Goal: Task Accomplishment & Management: Manage account settings

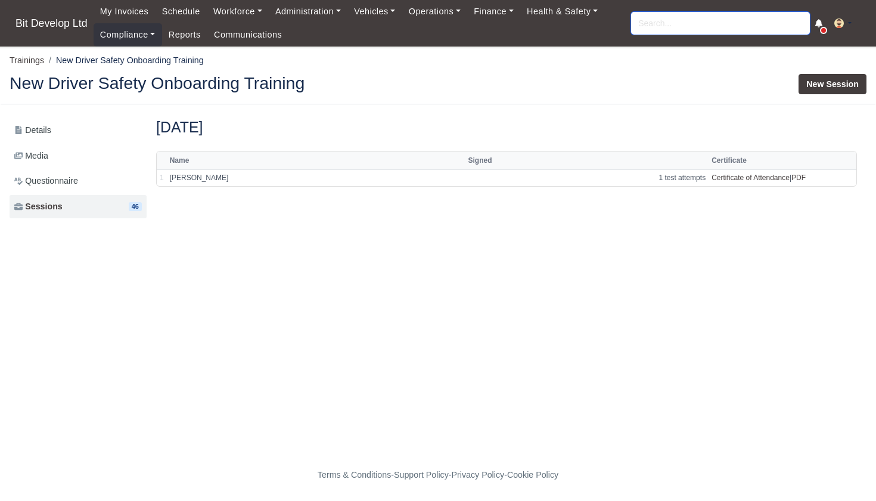
click at [663, 26] on input "search" at bounding box center [720, 23] width 179 height 23
type input "djamel"
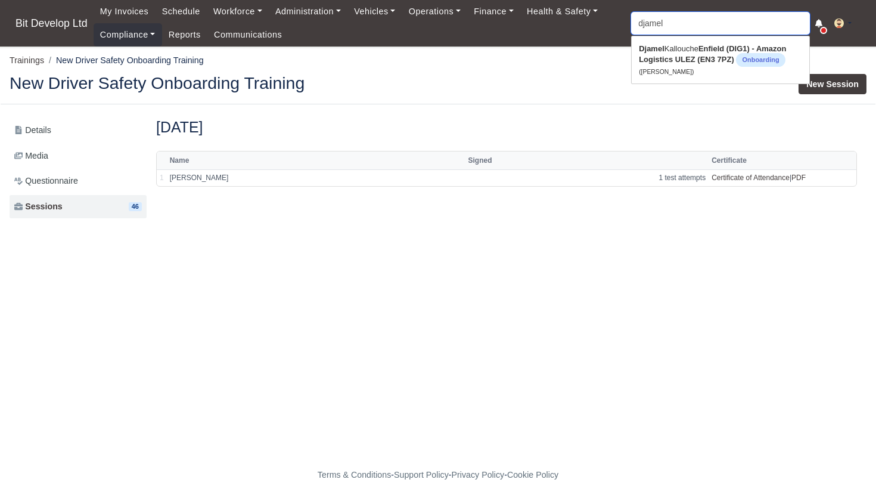
type input "djamel Kallouche"
type input "enamel"
drag, startPoint x: 663, startPoint y: 27, endPoint x: 662, endPoint y: 51, distance: 23.9
click at [662, 51] on strong "Djamel" at bounding box center [652, 48] width 26 height 9
type input "Djamel Kallouche"
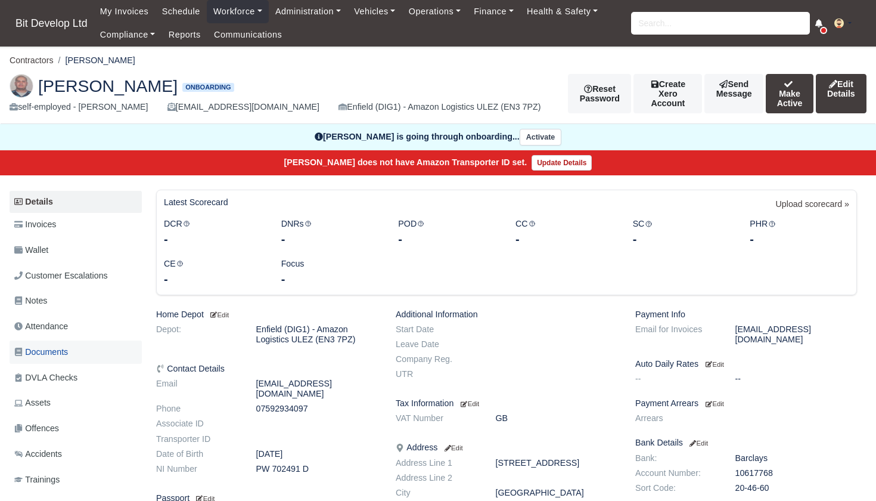
click at [51, 350] on span "Documents" at bounding box center [41, 352] width 54 height 14
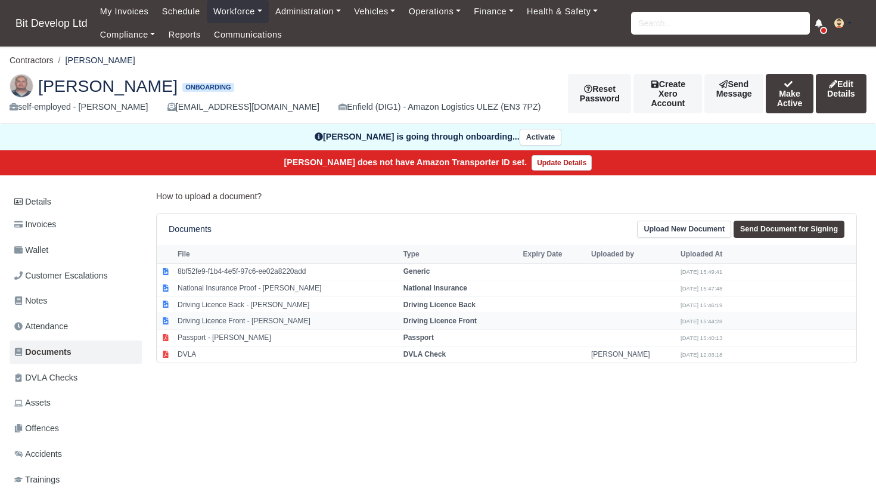
click at [251, 320] on td "Driving Licence Front - Djamel Kallouche" at bounding box center [288, 321] width 226 height 17
select select "driving-licence-front"
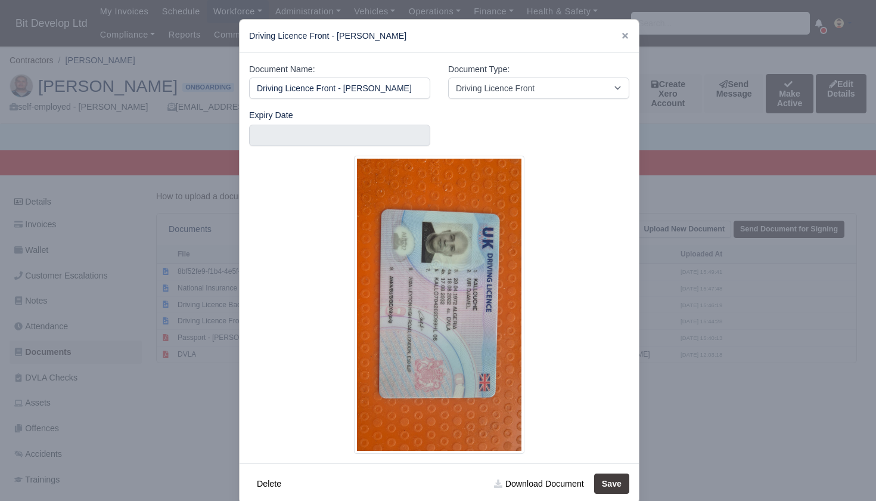
click at [146, 432] on div at bounding box center [438, 250] width 876 height 501
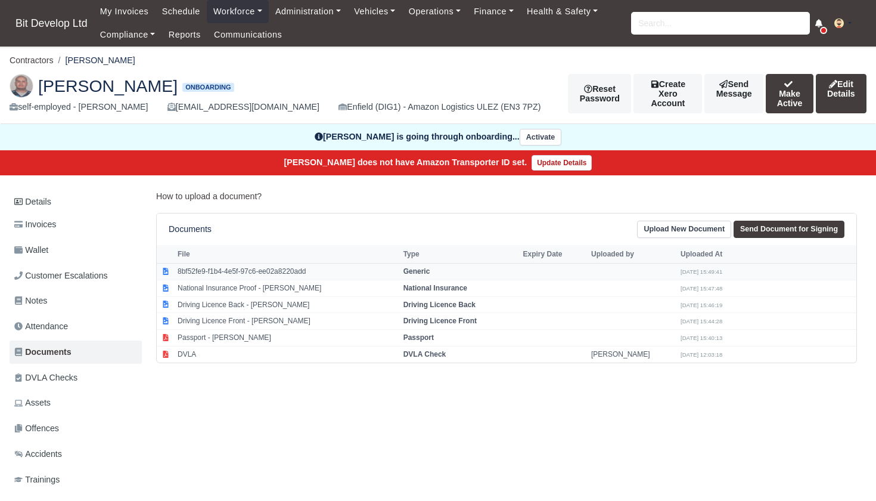
click at [228, 266] on td "8bf52fe9-f1b4-4e5f-97c6-ee02a8220add" at bounding box center [288, 271] width 226 height 17
select select "generic"
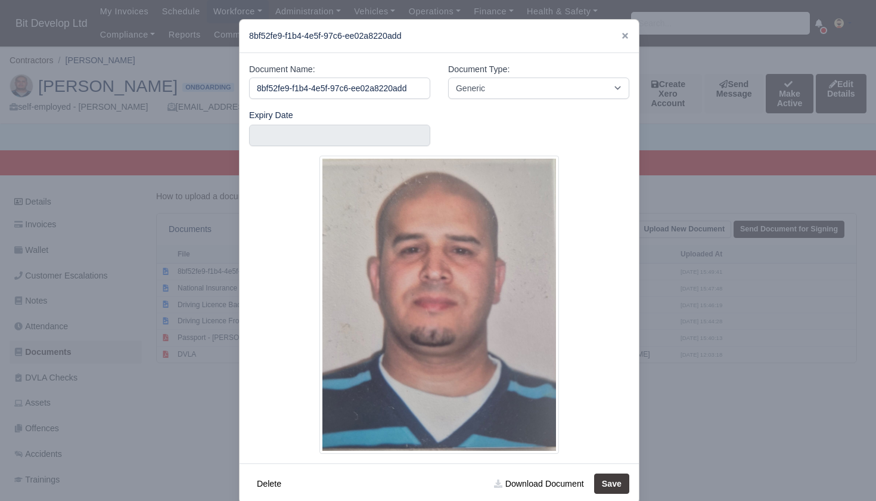
click at [135, 383] on div at bounding box center [438, 250] width 876 height 501
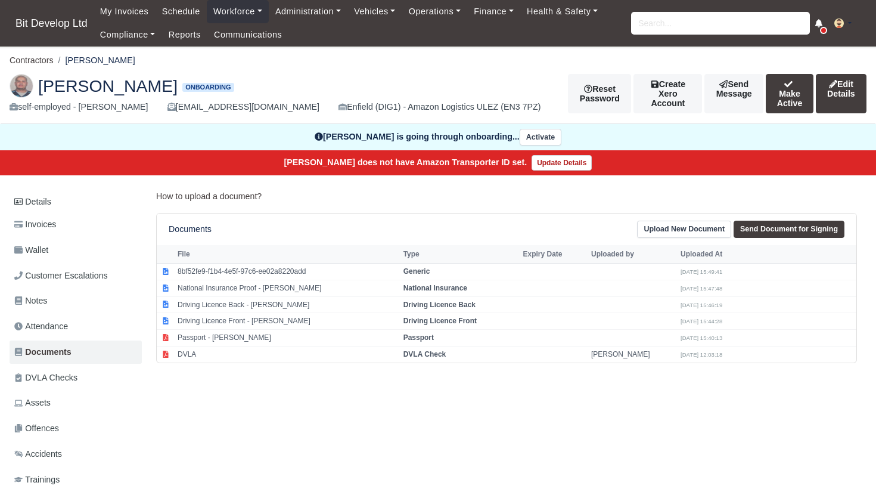
click at [704, 228] on link "Upload New Document" at bounding box center [684, 228] width 94 height 17
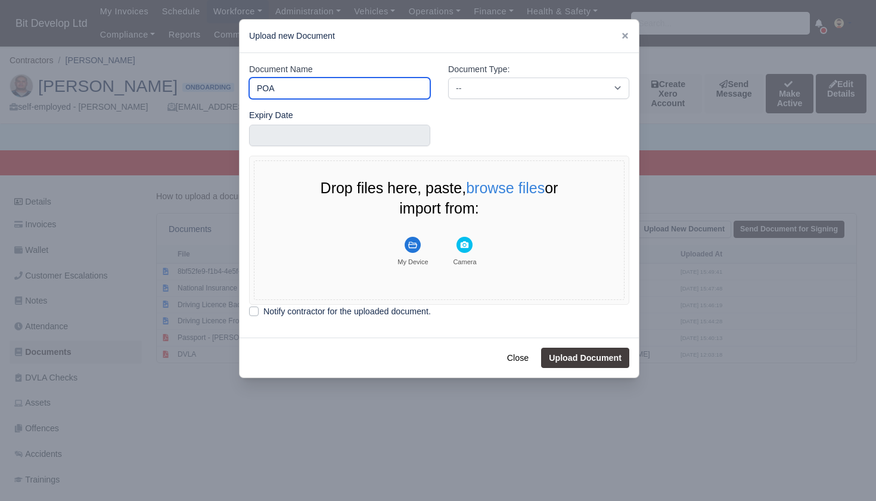
type input "POA"
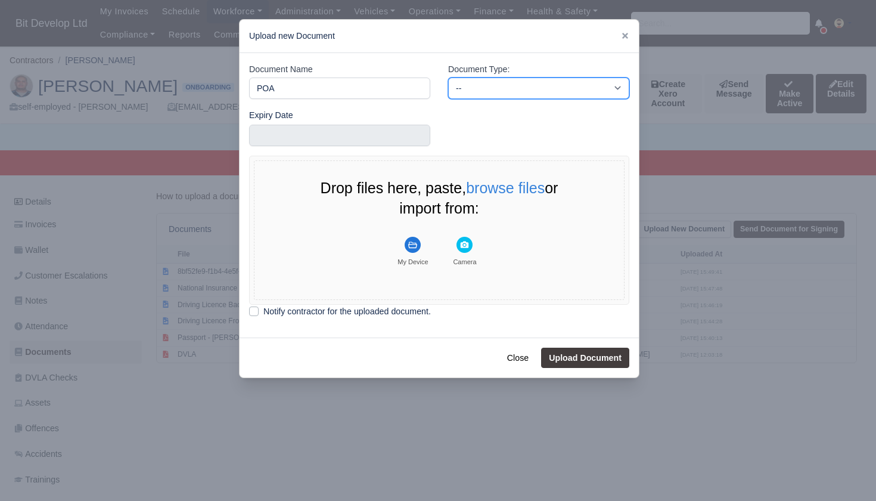
click at [503, 84] on select "-- Accounting Engagement Letter Age Verification Confirmation Background Check …" at bounding box center [538, 87] width 181 height 21
select select "proof-of-address"
click at [414, 243] on icon "File Uploader" at bounding box center [412, 244] width 9 height 7
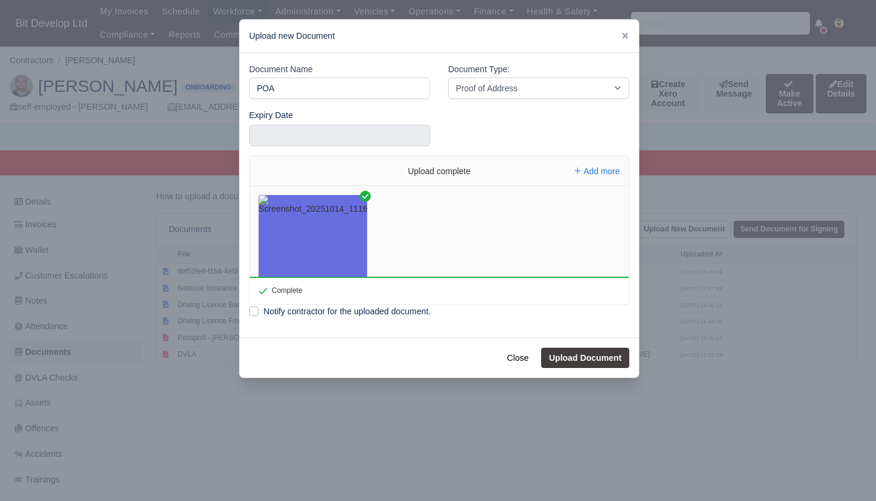
click at [577, 358] on button "Upload Document" at bounding box center [585, 357] width 88 height 20
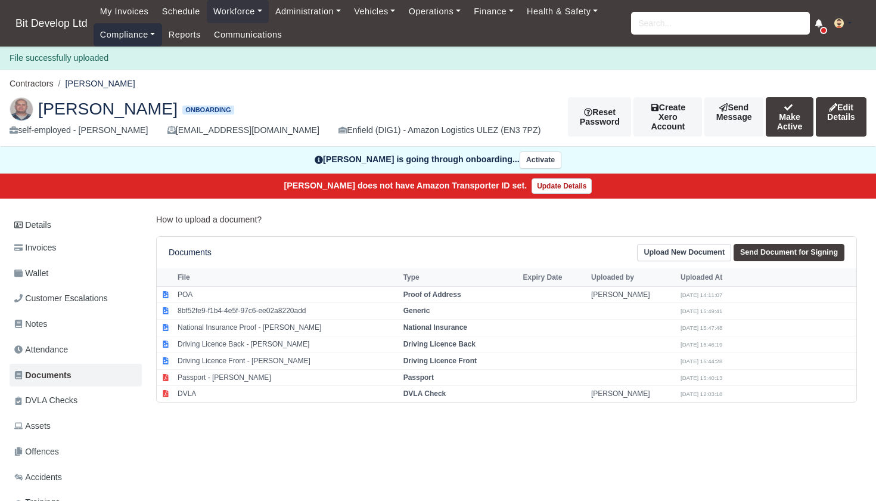
click at [133, 33] on link "Compliance" at bounding box center [128, 34] width 69 height 23
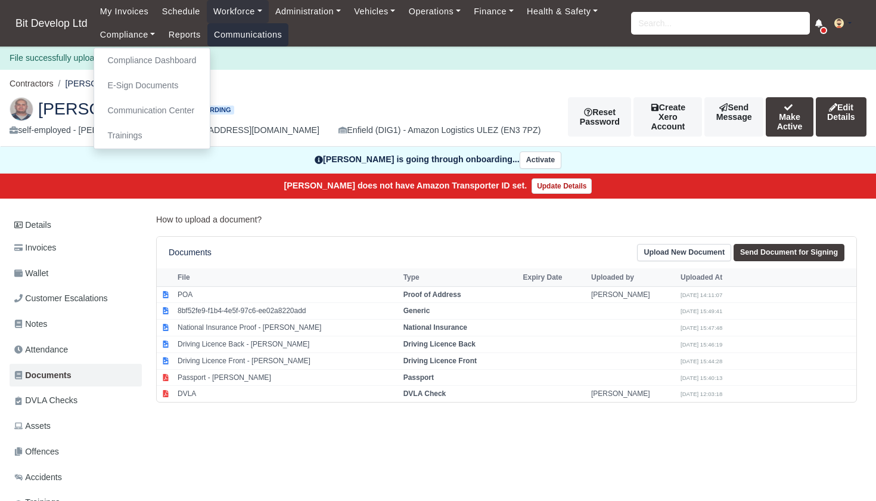
click at [253, 26] on link "Communications" at bounding box center [248, 34] width 82 height 23
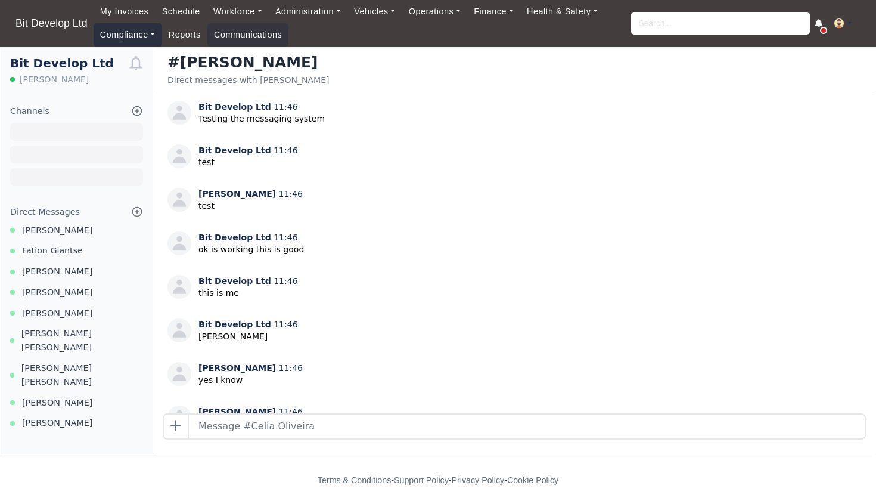
click at [126, 36] on link "Compliance" at bounding box center [128, 34] width 69 height 23
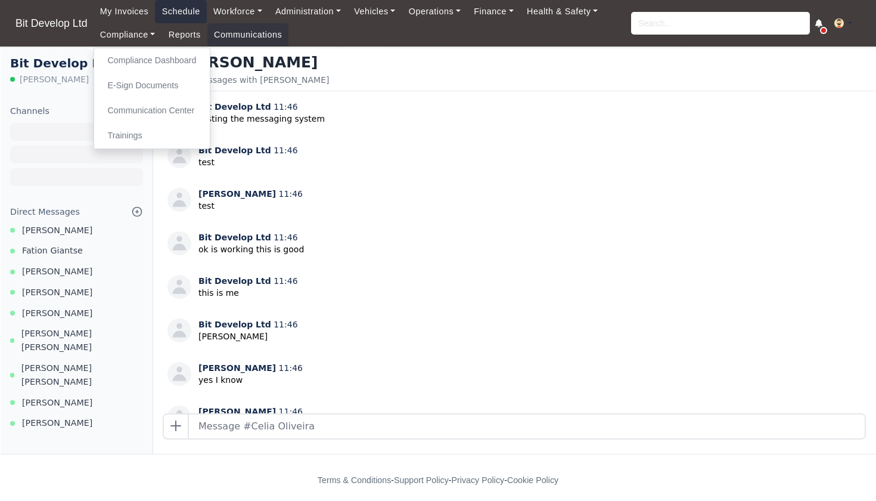
click at [187, 10] on link "Schedule" at bounding box center [180, 11] width 51 height 23
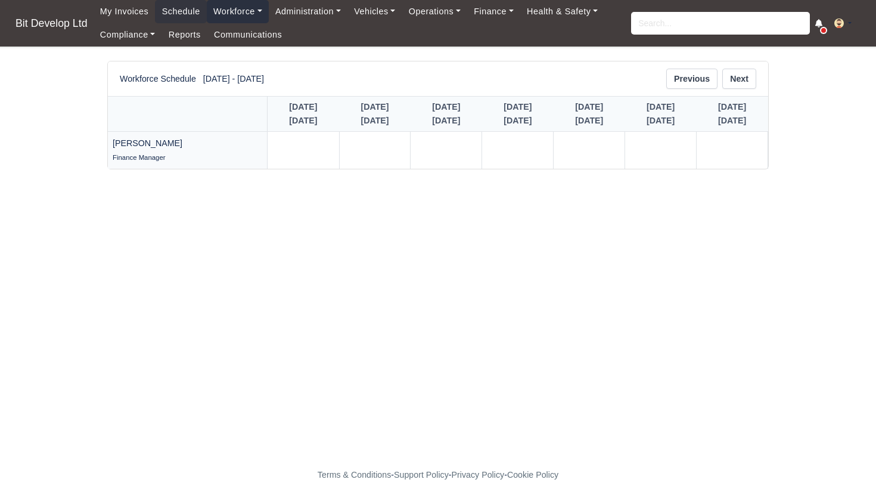
click at [247, 10] on link "Workforce" at bounding box center [238, 11] width 62 height 23
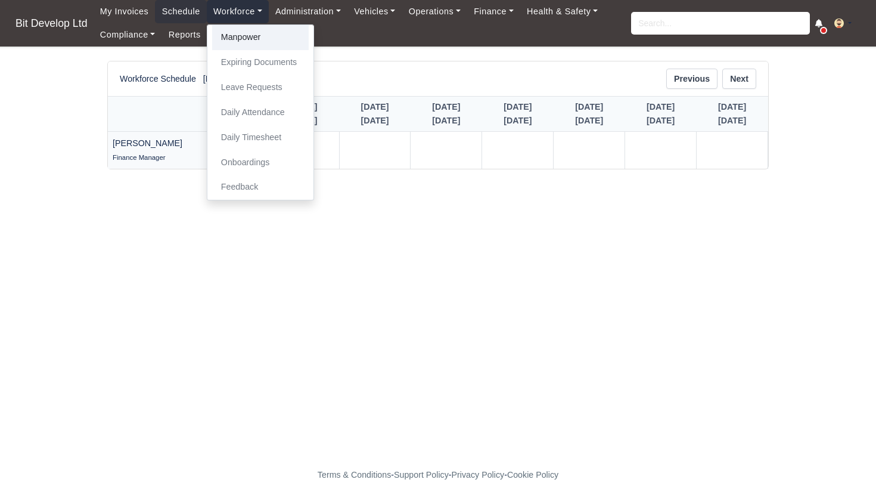
click at [251, 35] on link "Manpower" at bounding box center [260, 37] width 97 height 25
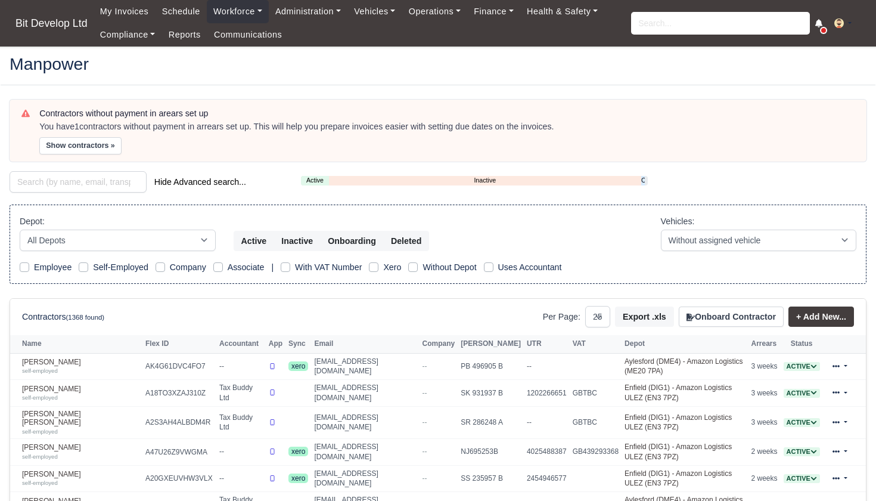
select select "25"
click at [644, 179] on link "Onboarding" at bounding box center [643, 180] width 4 height 10
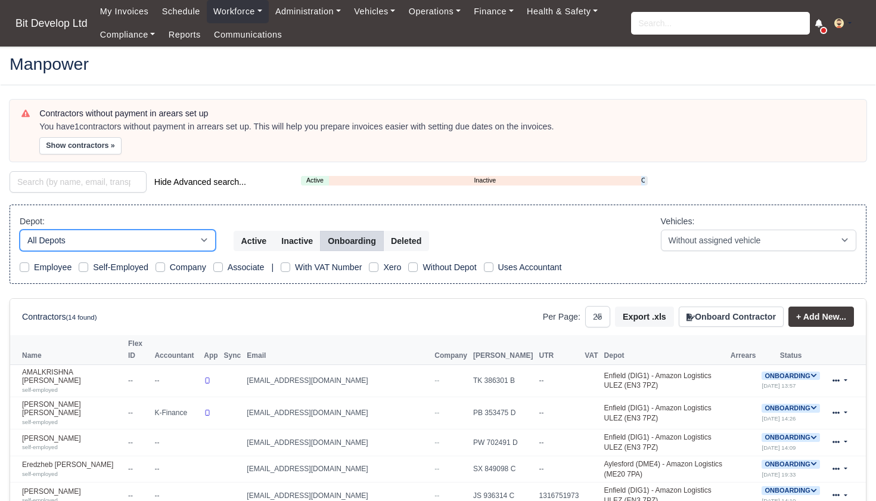
select select "2"
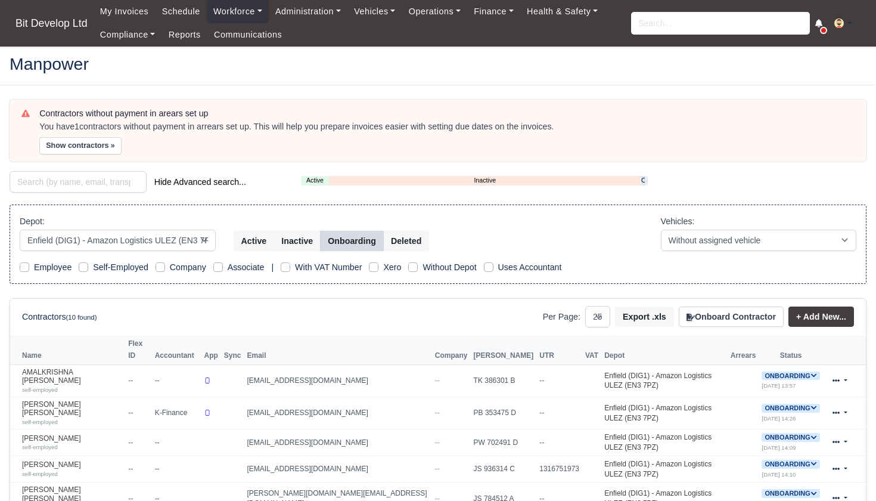
click at [321, 324] on div "Contractors (10 found) Per Page: 10 25 50 Export .xls Onboard Contractor + Add …" at bounding box center [438, 316] width 832 height 21
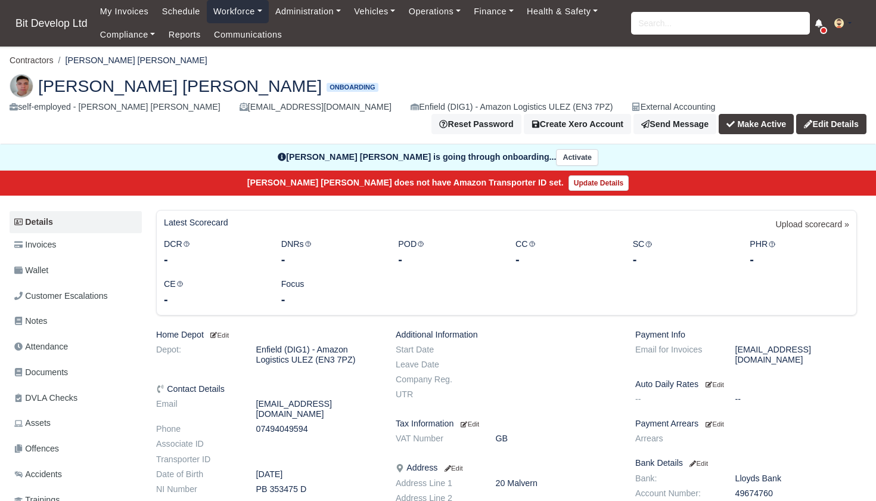
click at [240, 11] on link "Workforce" at bounding box center [238, 11] width 62 height 23
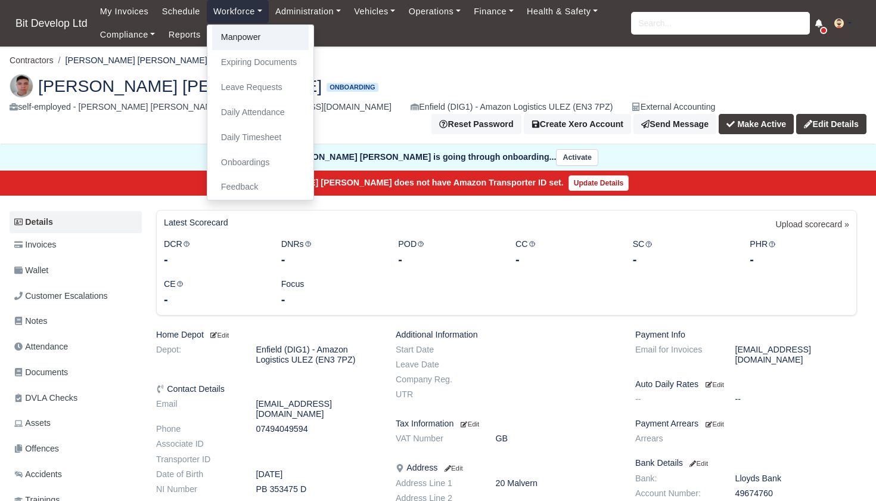
click at [246, 32] on link "Manpower" at bounding box center [260, 37] width 97 height 25
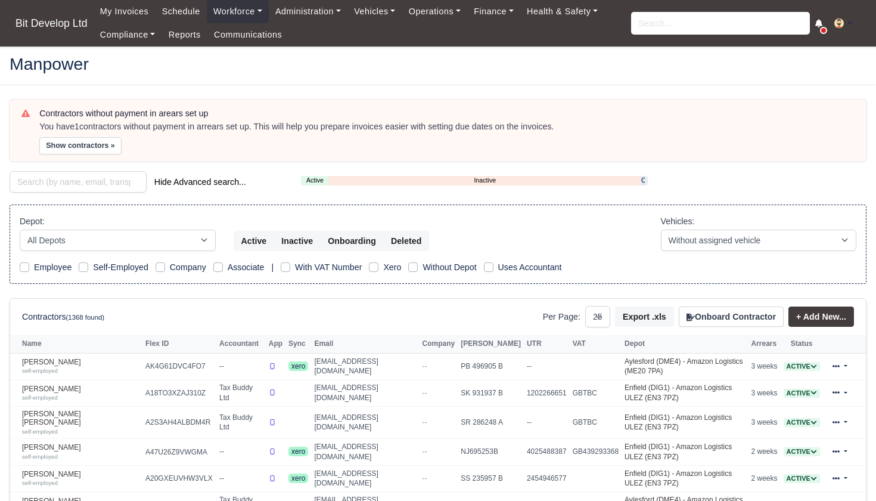
select select "25"
click at [644, 177] on link "Onboarding" at bounding box center [643, 180] width 4 height 10
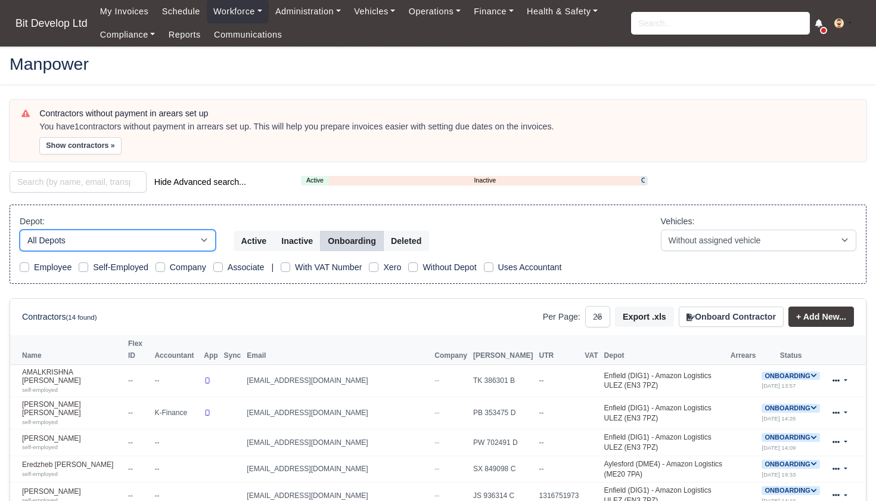
select select "2"
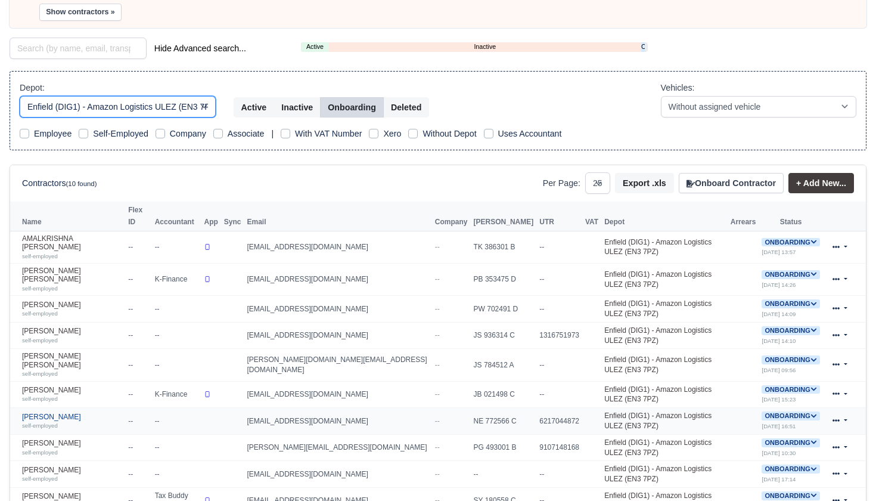
scroll to position [134, 0]
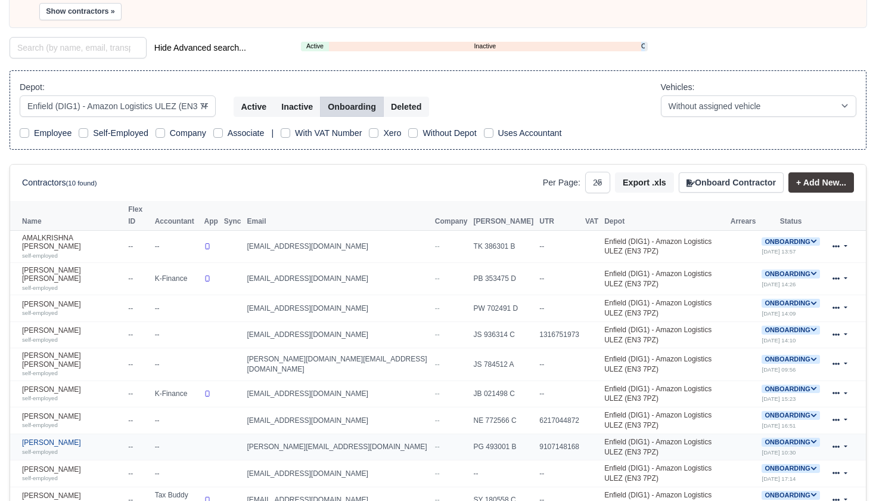
click at [86, 438] on link "Muhammad Shah self-employed" at bounding box center [72, 446] width 100 height 17
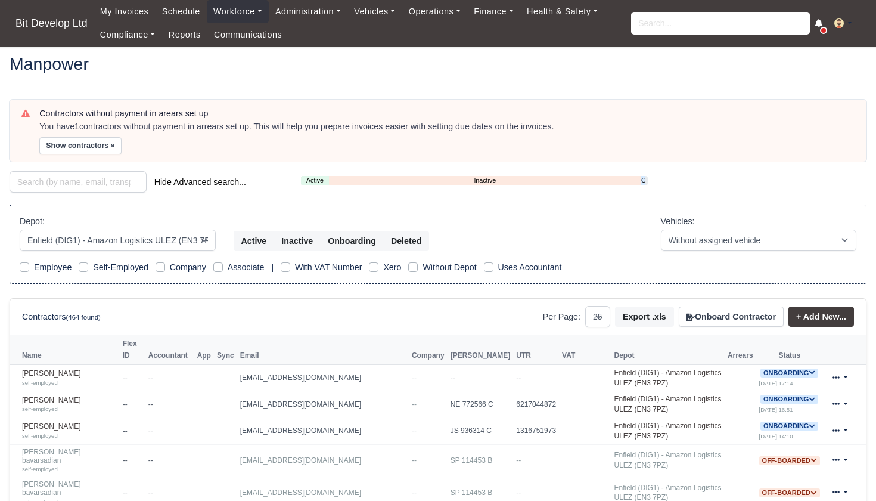
select select "2"
select select "25"
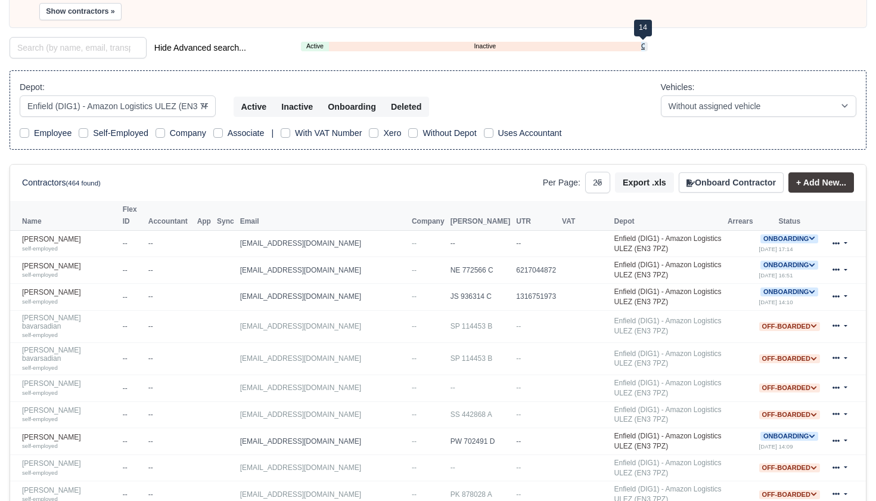
click at [644, 45] on link "Onboarding" at bounding box center [643, 46] width 4 height 10
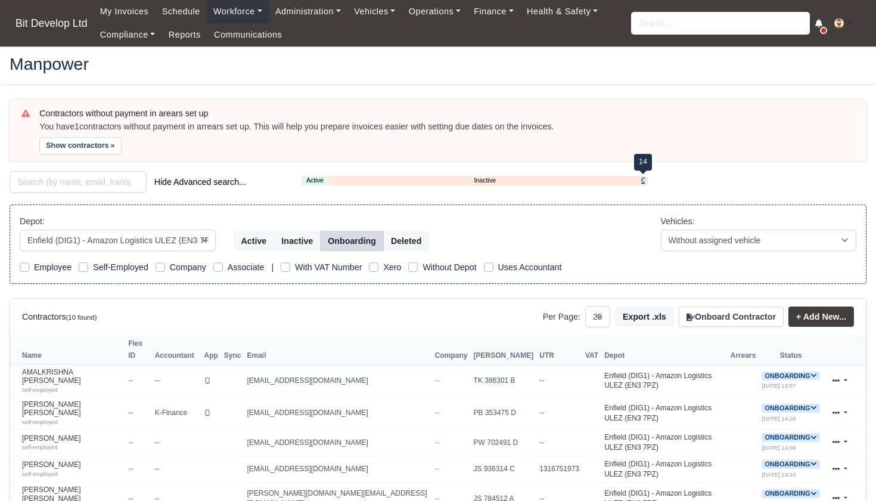
click at [642, 178] on link "Onboarding" at bounding box center [643, 180] width 4 height 10
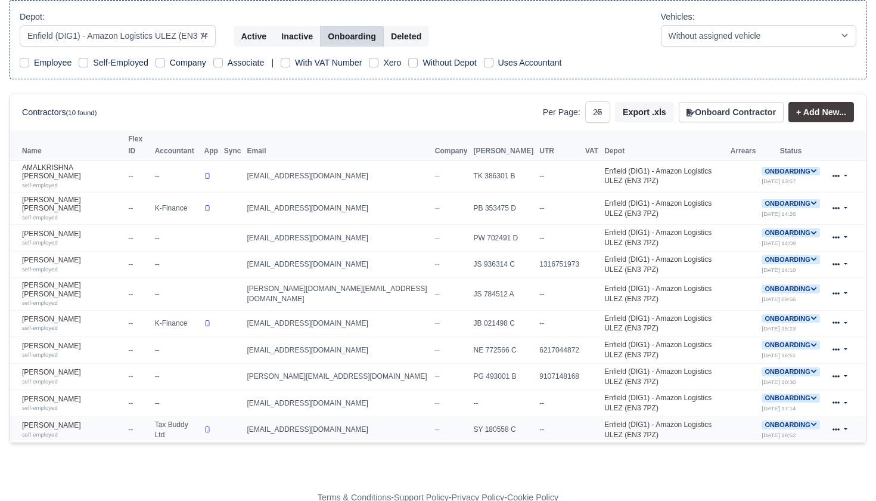
scroll to position [204, 0]
click at [813, 368] on icon at bounding box center [813, 371] width 7 height 7
click at [756, 398] on button "Deactivate" at bounding box center [743, 408] width 55 height 20
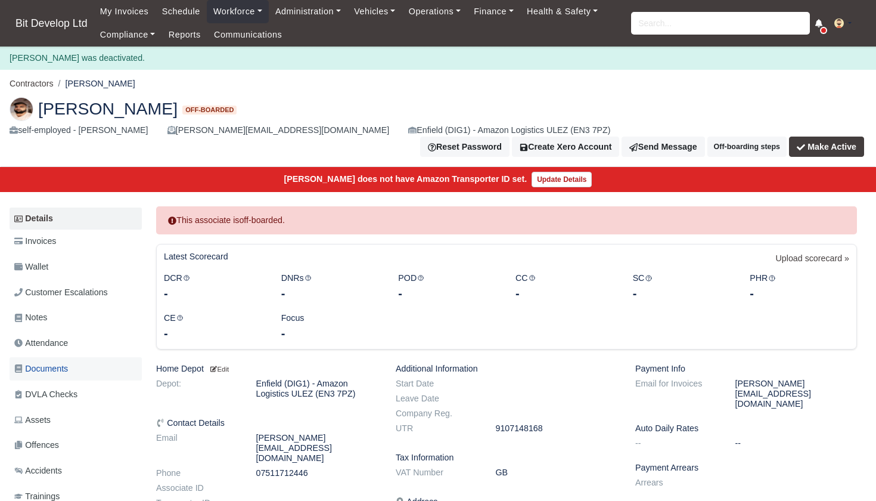
click at [51, 362] on span "Documents" at bounding box center [41, 369] width 54 height 14
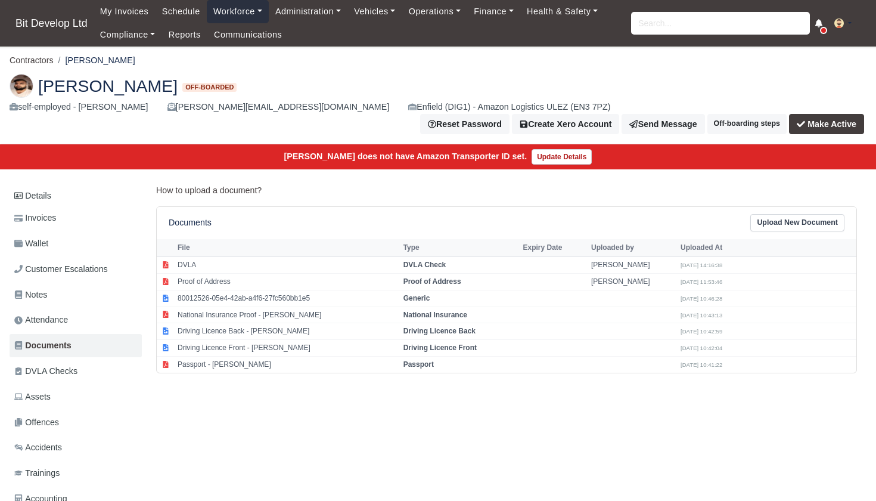
click at [253, 12] on link "Workforce" at bounding box center [238, 11] width 62 height 23
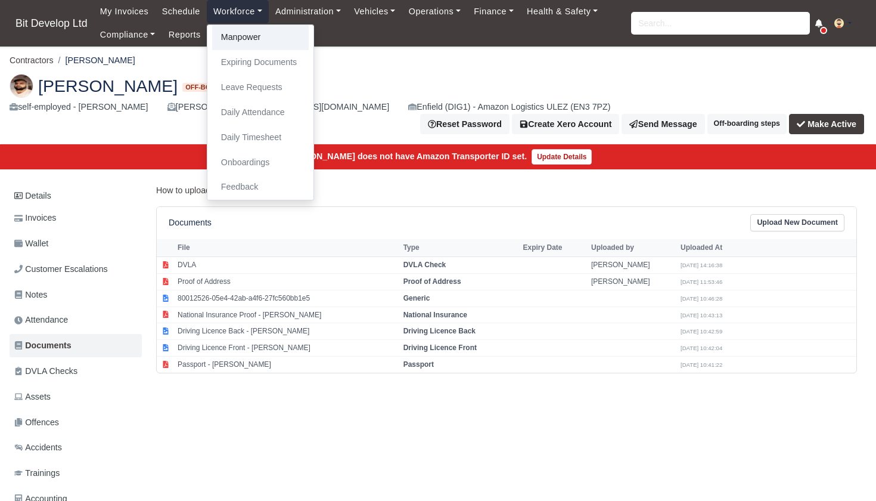
click at [254, 39] on link "Manpower" at bounding box center [260, 37] width 97 height 25
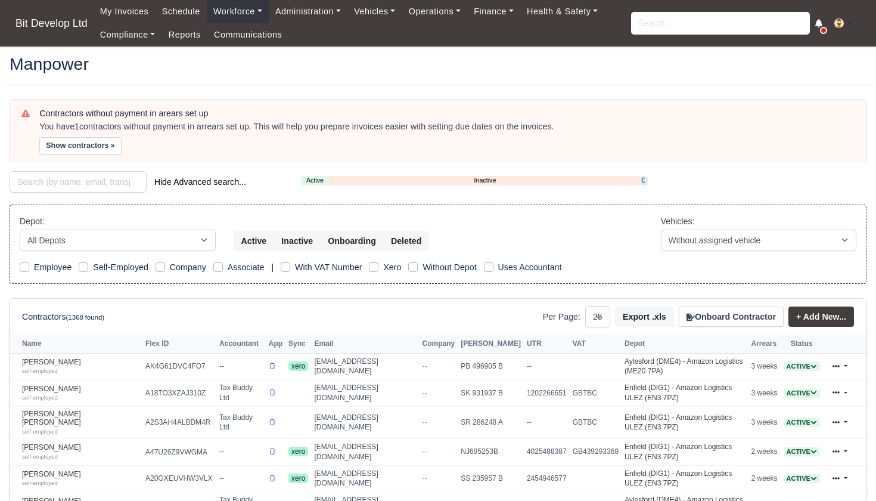
select select "25"
click at [644, 178] on link "Onboarding" at bounding box center [643, 180] width 4 height 10
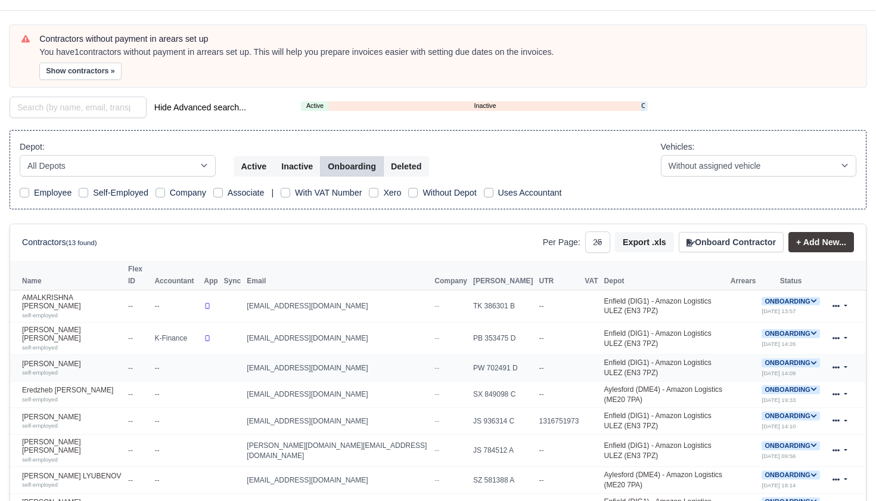
scroll to position [100, 0]
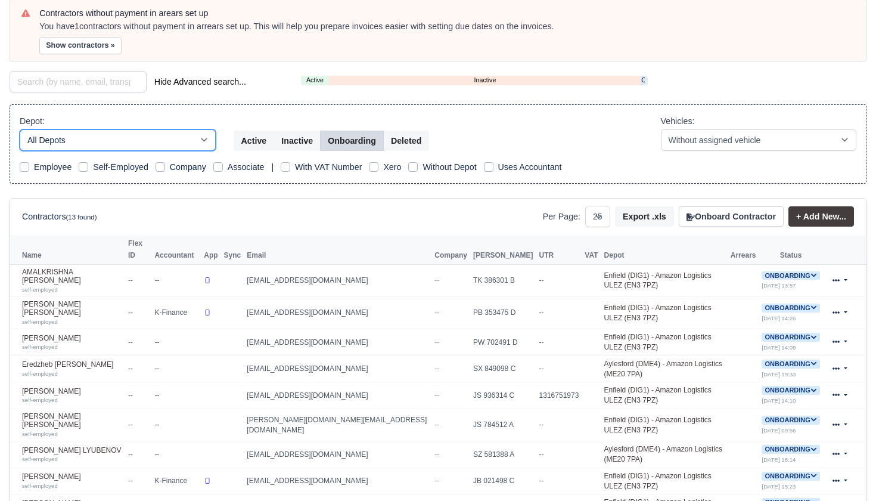
select select "2"
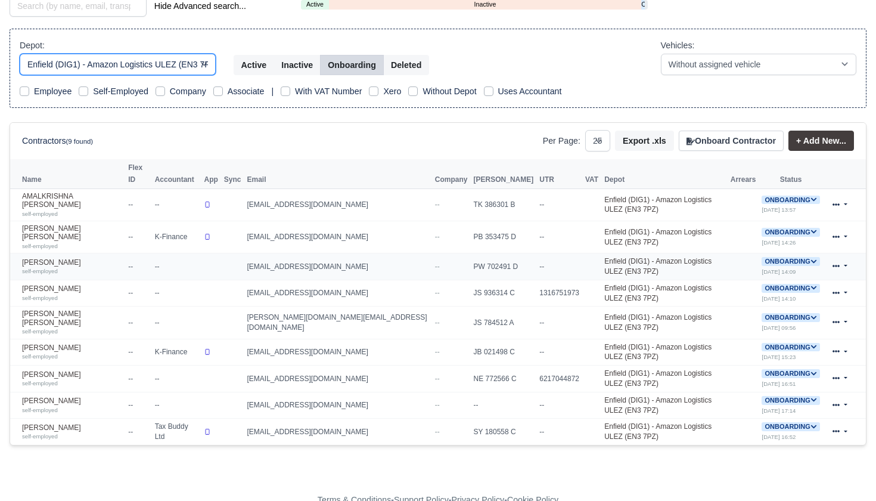
scroll to position [178, 0]
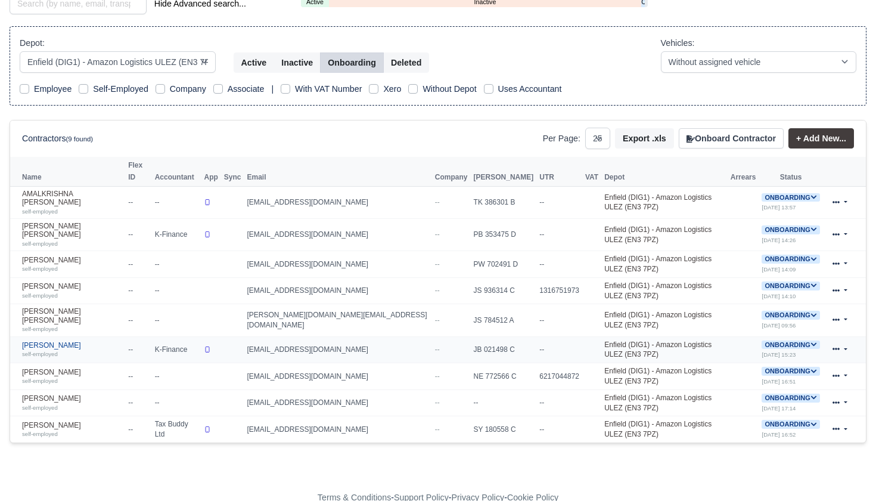
click at [54, 341] on link "Mark Whyte self-employed" at bounding box center [72, 349] width 100 height 17
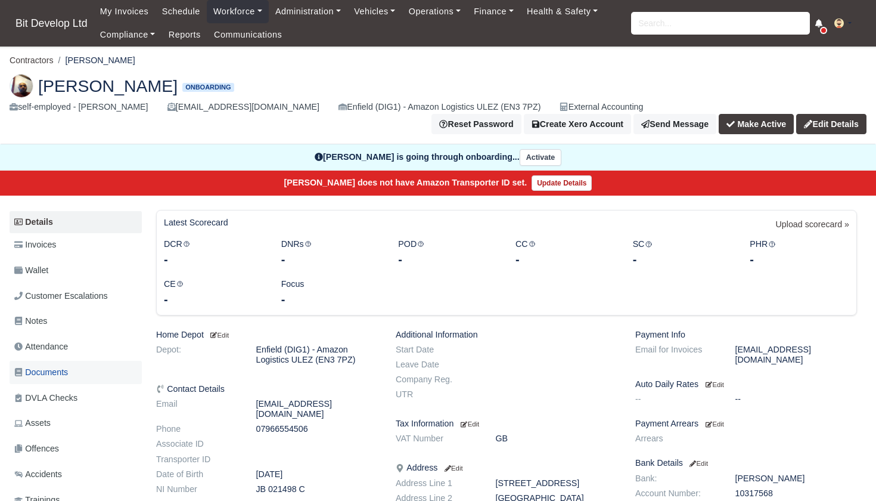
click at [52, 365] on span "Documents" at bounding box center [41, 372] width 54 height 14
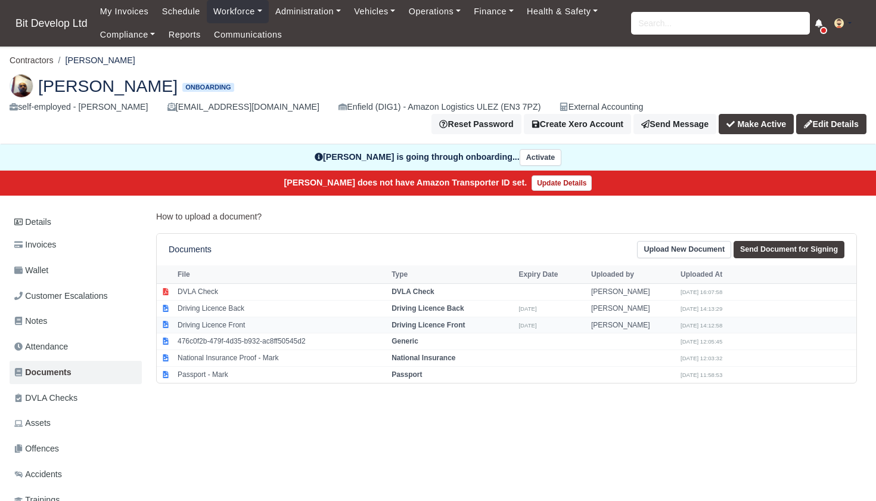
click at [284, 319] on td "Driving Licence Front" at bounding box center [282, 324] width 214 height 17
select select "driving-licence-front"
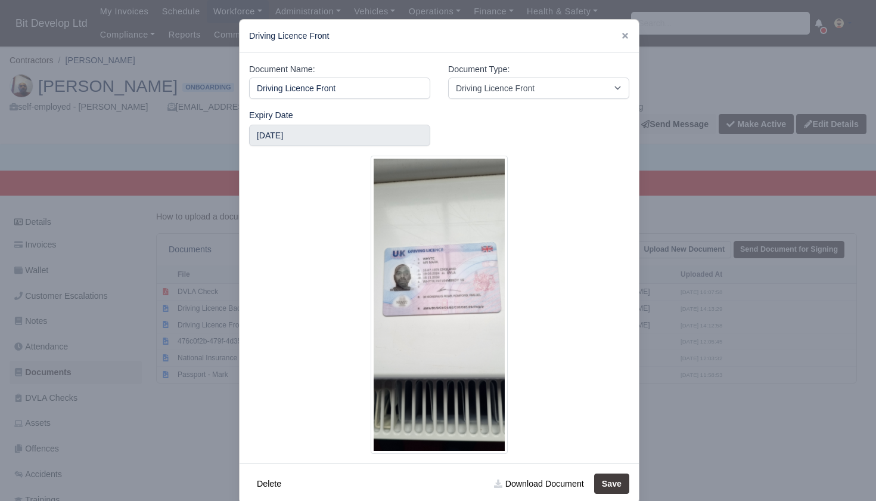
click at [184, 427] on div at bounding box center [438, 250] width 876 height 501
